Goal: Task Accomplishment & Management: Use online tool/utility

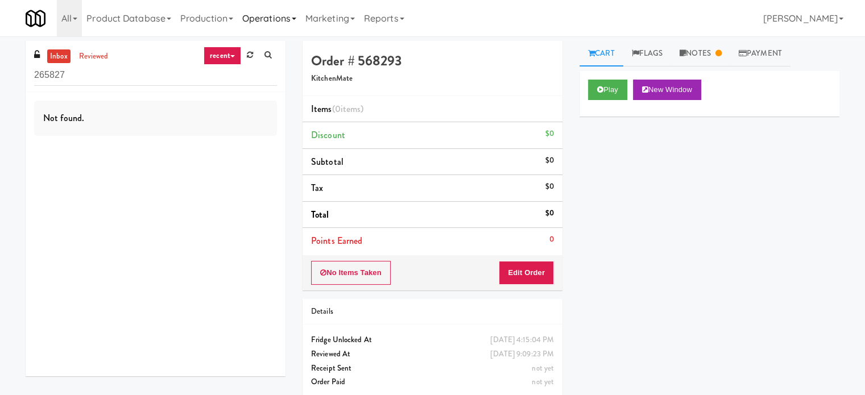
click at [275, 20] on link "Operations" at bounding box center [269, 18] width 63 height 36
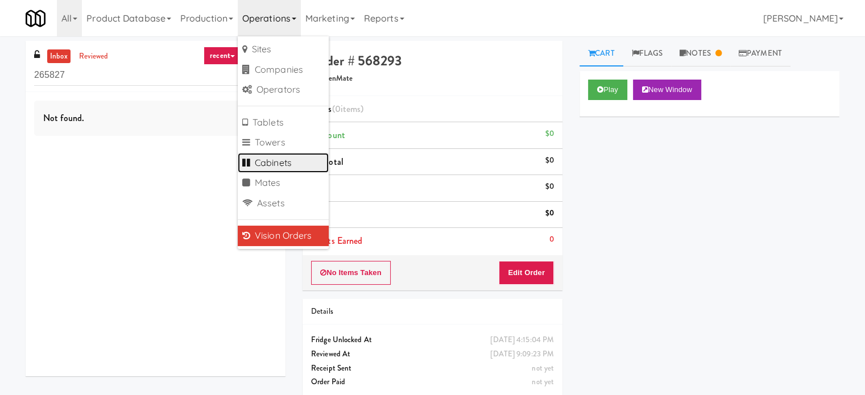
click at [273, 161] on link "Cabinets" at bounding box center [283, 163] width 91 height 20
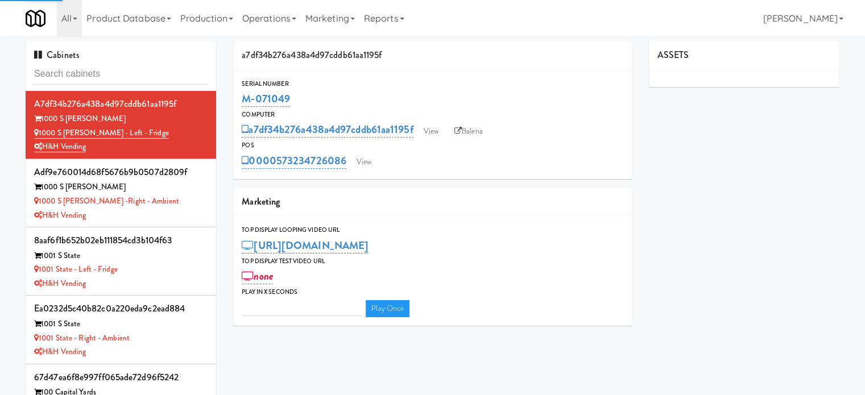
type input "3"
click at [122, 70] on input "text" at bounding box center [121, 74] width 174 height 21
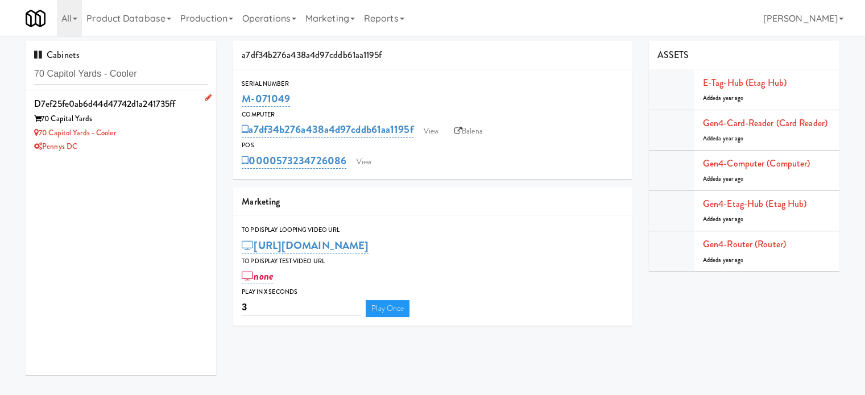
type input "70 Capitol Yards - Cooler"
click at [192, 132] on div "70 Capitol Yards - Cooler" at bounding box center [121, 133] width 174 height 14
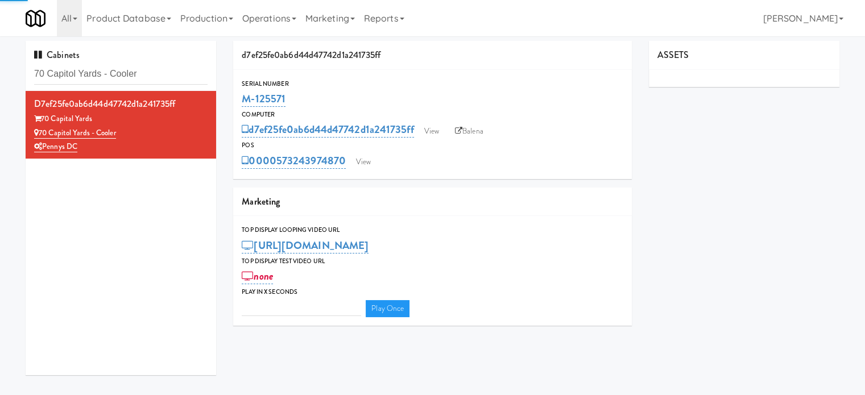
type input "3"
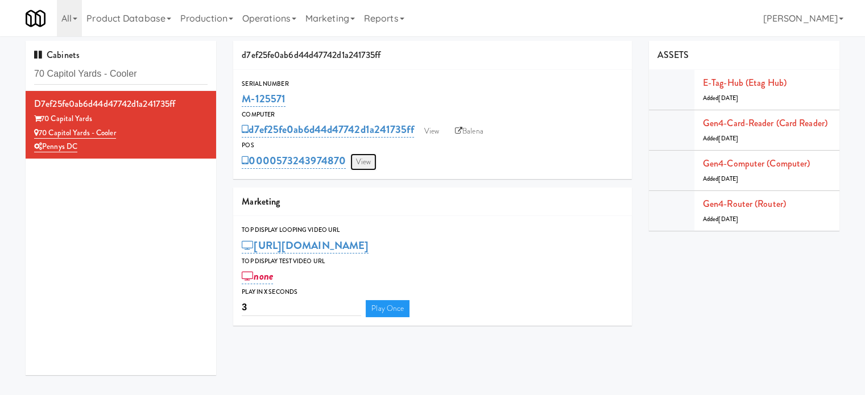
click at [369, 164] on link "View" at bounding box center [363, 162] width 26 height 17
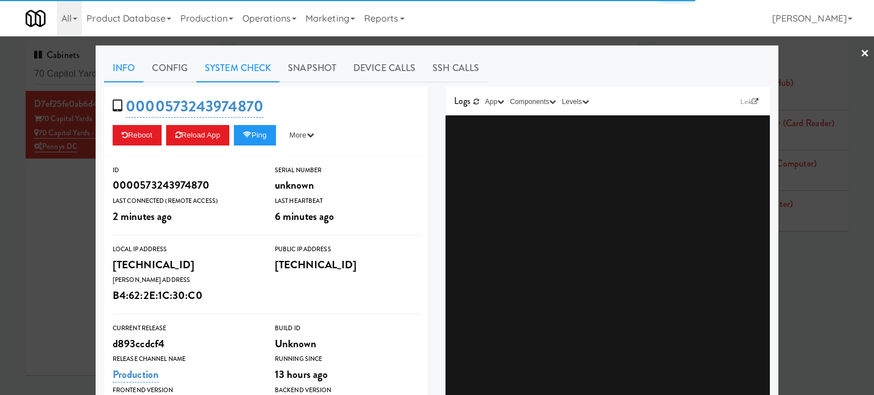
click at [220, 64] on link "System Check" at bounding box center [237, 68] width 83 height 28
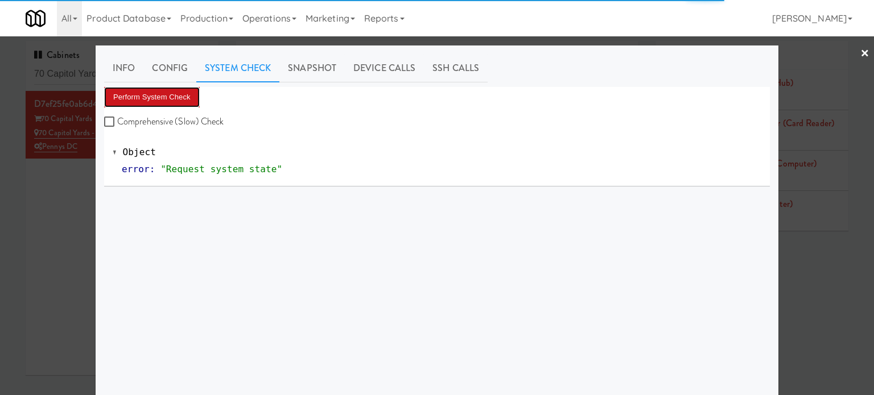
click at [150, 101] on button "Perform System Check" at bounding box center [152, 97] width 96 height 20
drag, startPoint x: 76, startPoint y: 268, endPoint x: 92, endPoint y: 191, distance: 79.0
click at [76, 267] on div at bounding box center [437, 197] width 874 height 395
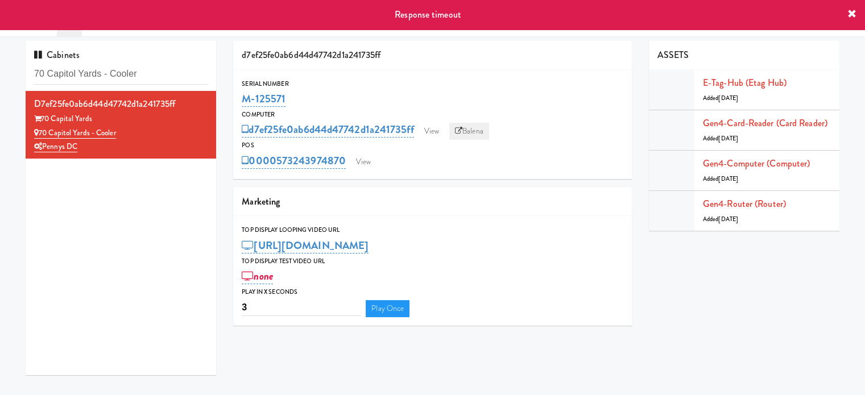
click at [482, 134] on link "Balena" at bounding box center [469, 131] width 40 height 17
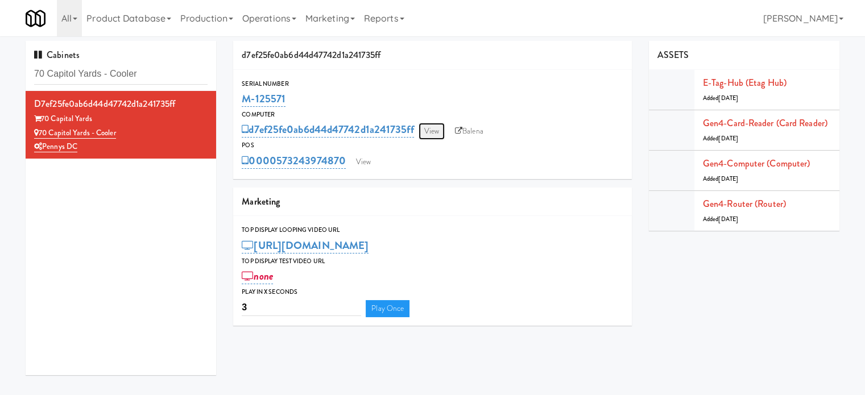
click at [436, 136] on link "View" at bounding box center [432, 131] width 26 height 17
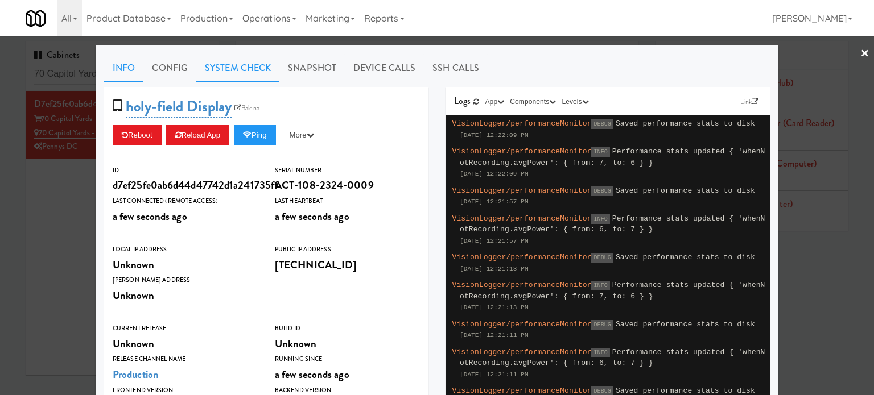
click at [213, 68] on link "System Check" at bounding box center [237, 68] width 83 height 28
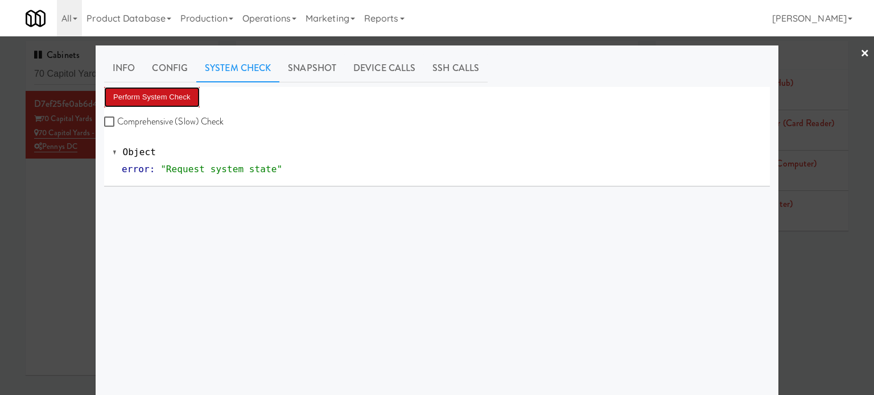
click at [155, 97] on button "Perform System Check" at bounding box center [152, 97] width 96 height 20
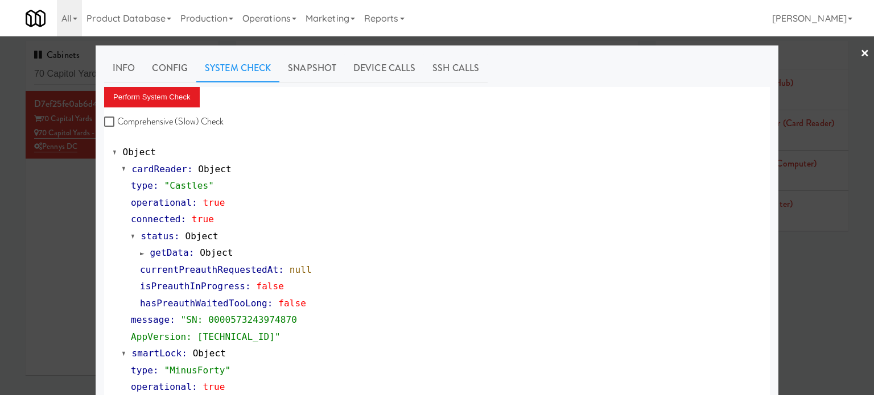
click at [22, 197] on div at bounding box center [437, 197] width 874 height 395
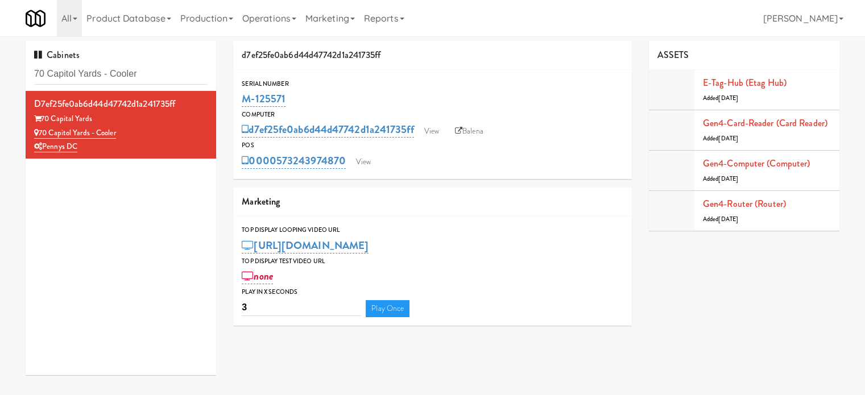
drag, startPoint x: 287, startPoint y: 97, endPoint x: 238, endPoint y: 106, distance: 50.4
click at [238, 106] on div "Serial Number M-125571" at bounding box center [432, 94] width 399 height 31
copy link "M-125571"
